Goal: Understand process/instructions: Learn how to perform a task or action

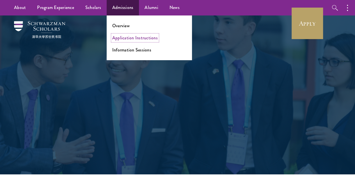
click at [130, 37] on link "Application Instructions" at bounding box center [135, 38] width 46 height 6
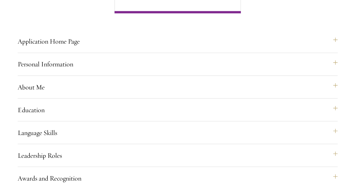
scroll to position [459, 0]
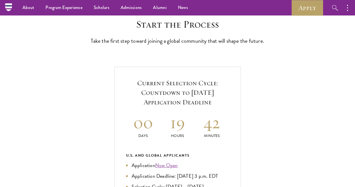
scroll to position [145, 0]
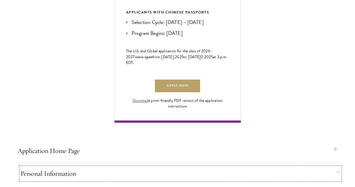
scroll to position [353, 0]
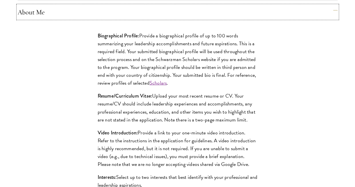
scroll to position [537, 0]
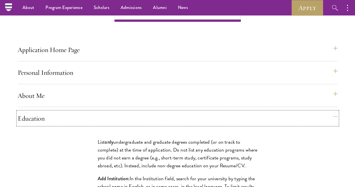
scroll to position [448, 0]
